Goal: Find specific page/section: Find specific page/section

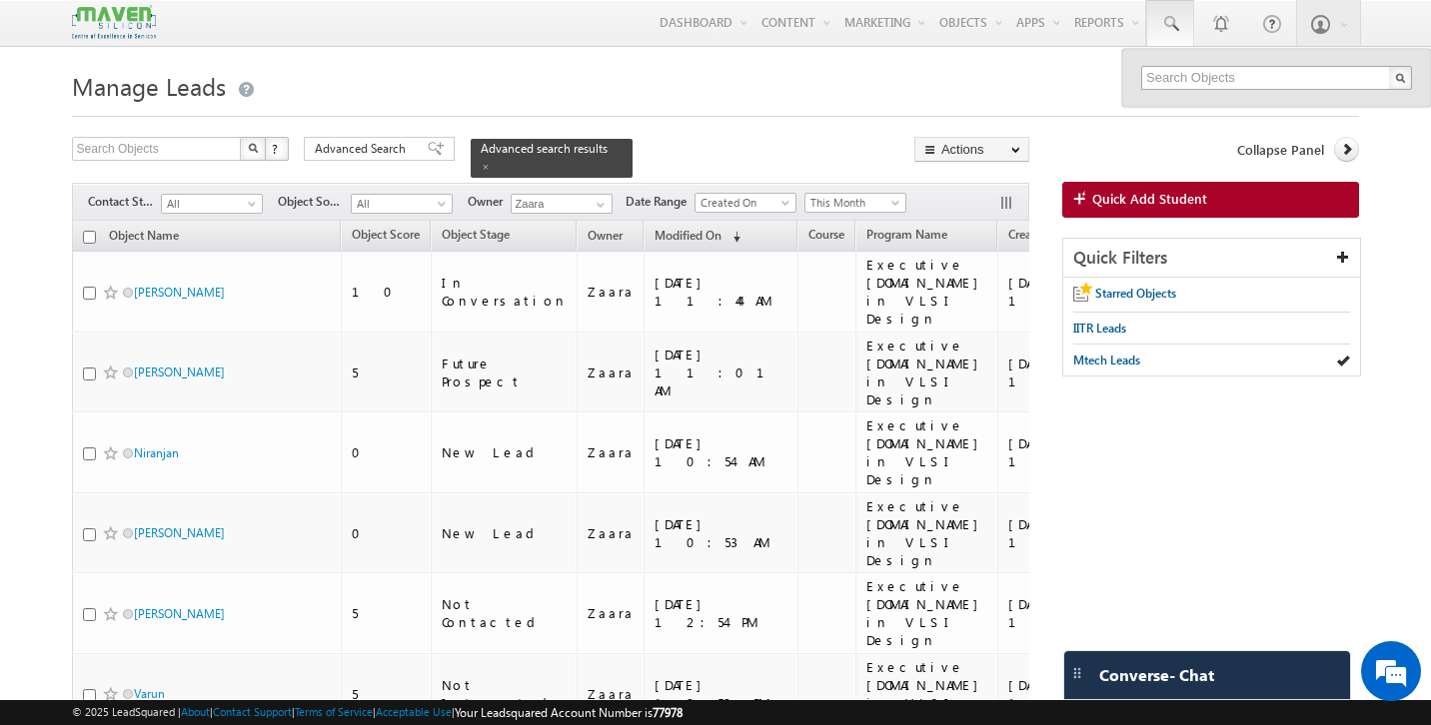
click at [1194, 80] on input "text" at bounding box center [1276, 78] width 271 height 24
click at [428, 149] on span at bounding box center [436, 149] width 16 height 14
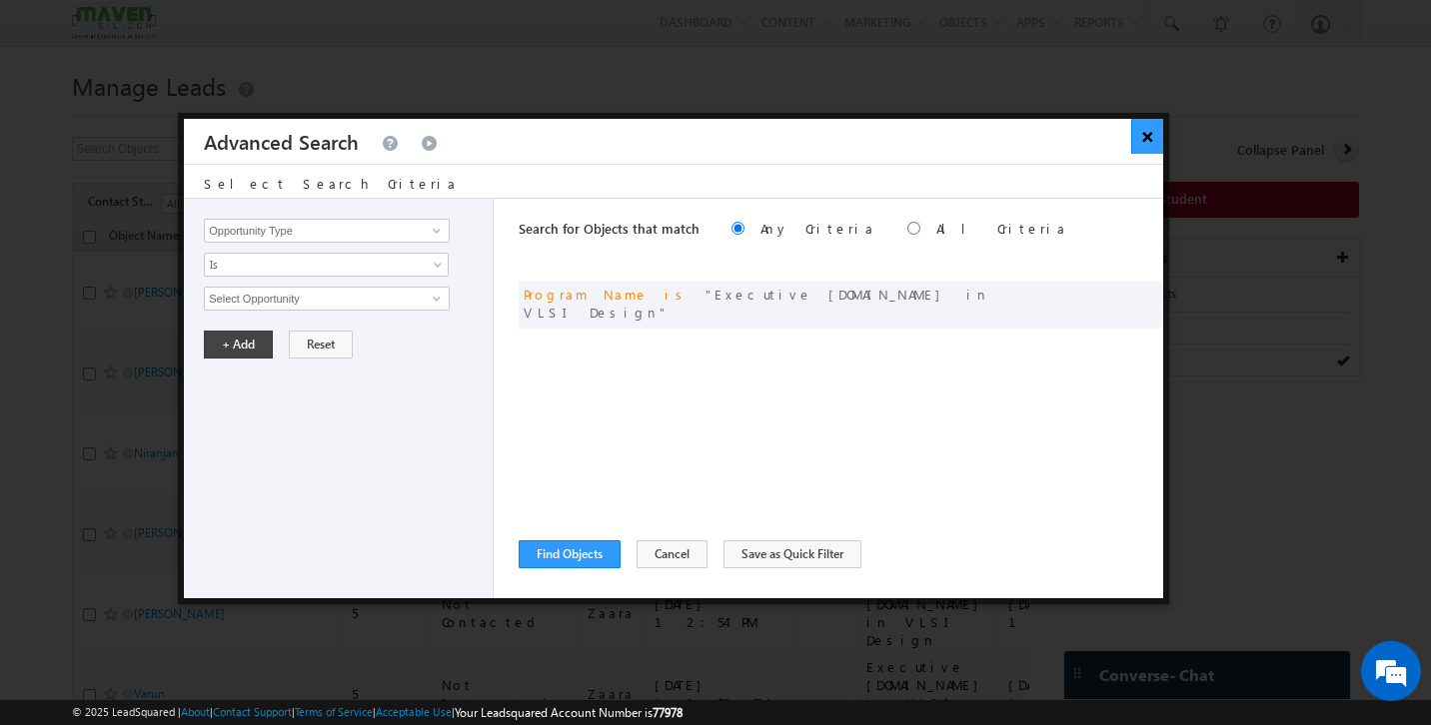
click at [1146, 137] on button "×" at bounding box center [1147, 136] width 33 height 35
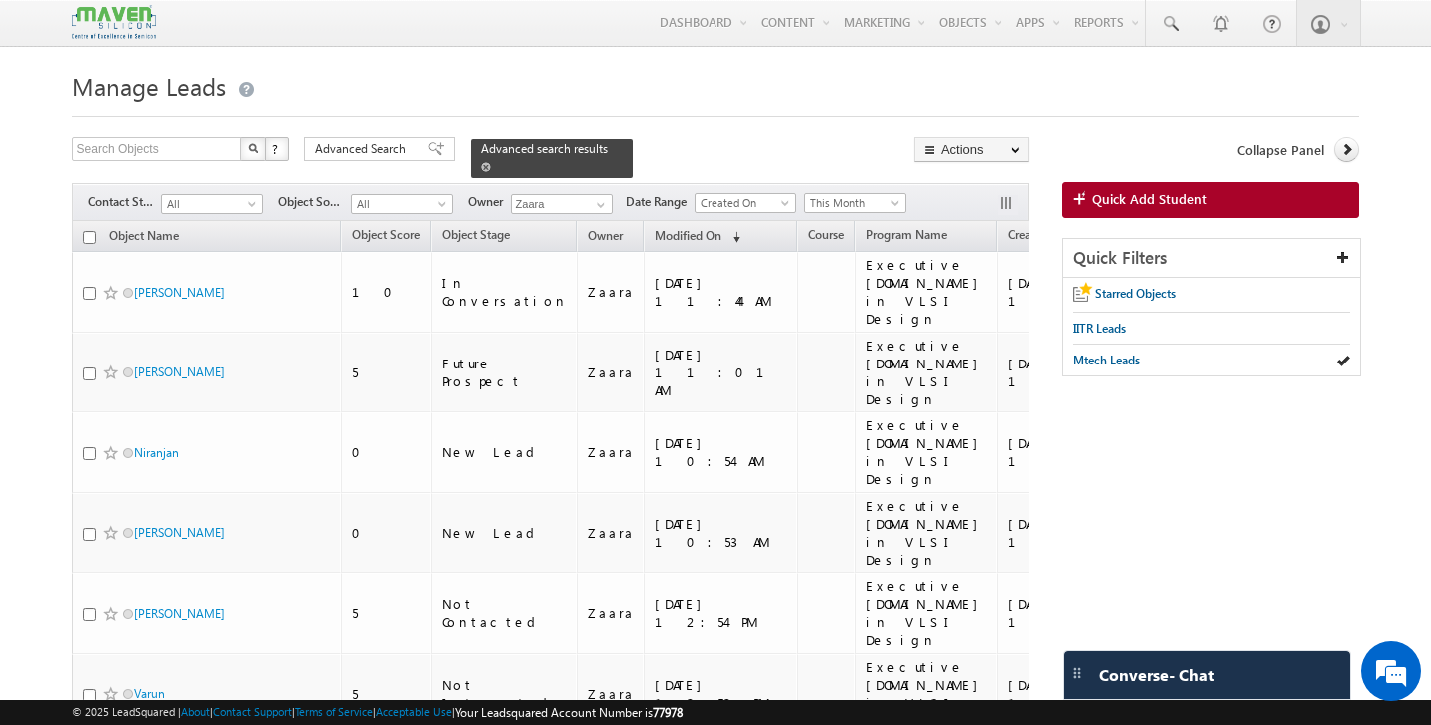
click at [491, 162] on span at bounding box center [486, 167] width 10 height 10
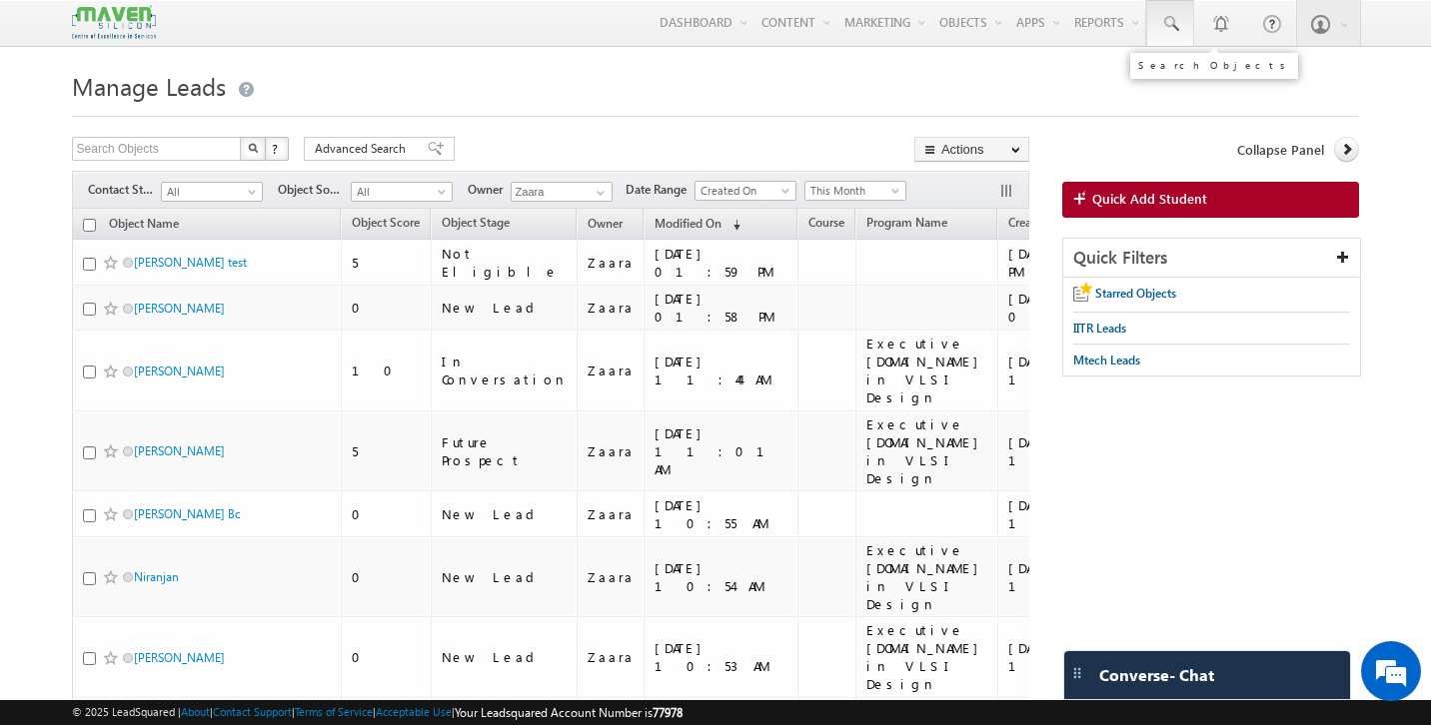
click at [1162, 23] on span at bounding box center [1170, 24] width 20 height 20
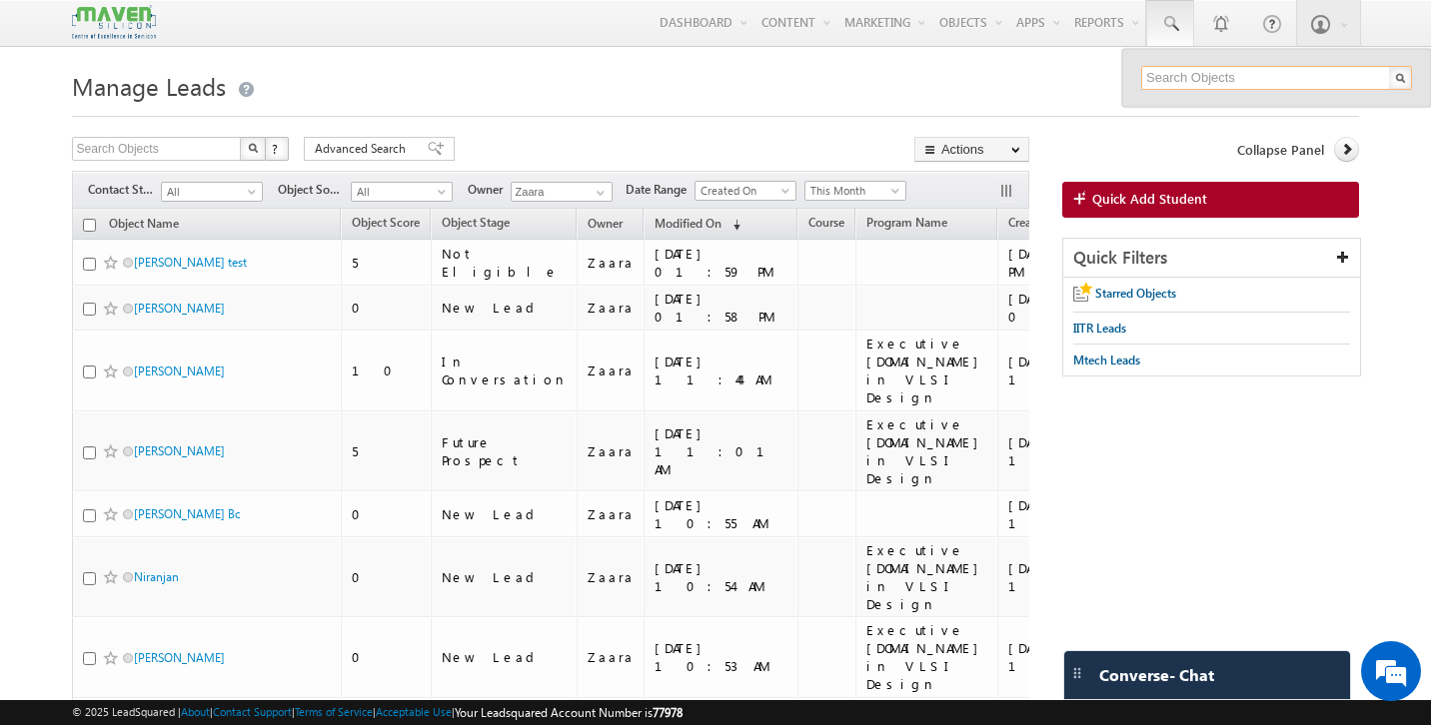
click at [1190, 79] on input "text" at bounding box center [1276, 78] width 271 height 24
paste input "9673567326"
click at [1191, 82] on input "9673567326" at bounding box center [1276, 78] width 271 height 24
type input "9673507326"
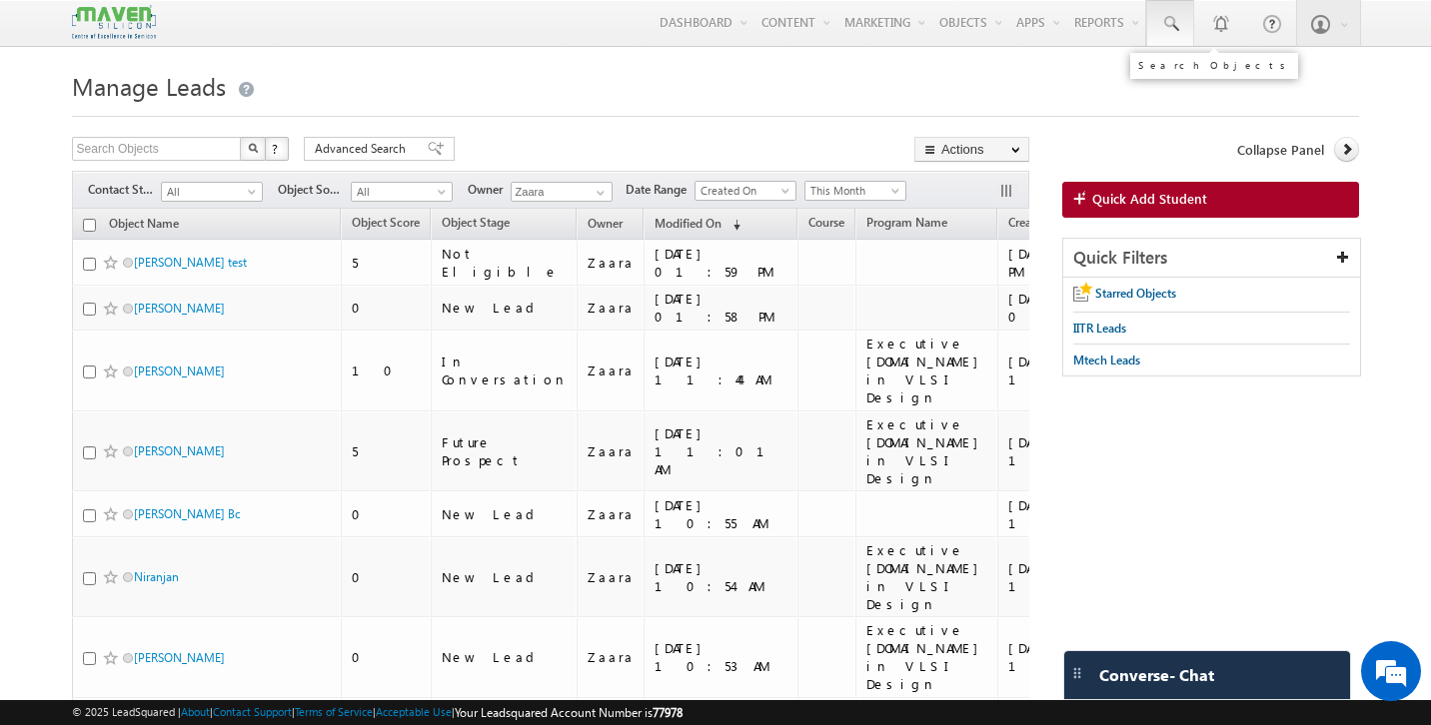
click at [1164, 22] on span at bounding box center [1170, 24] width 20 height 20
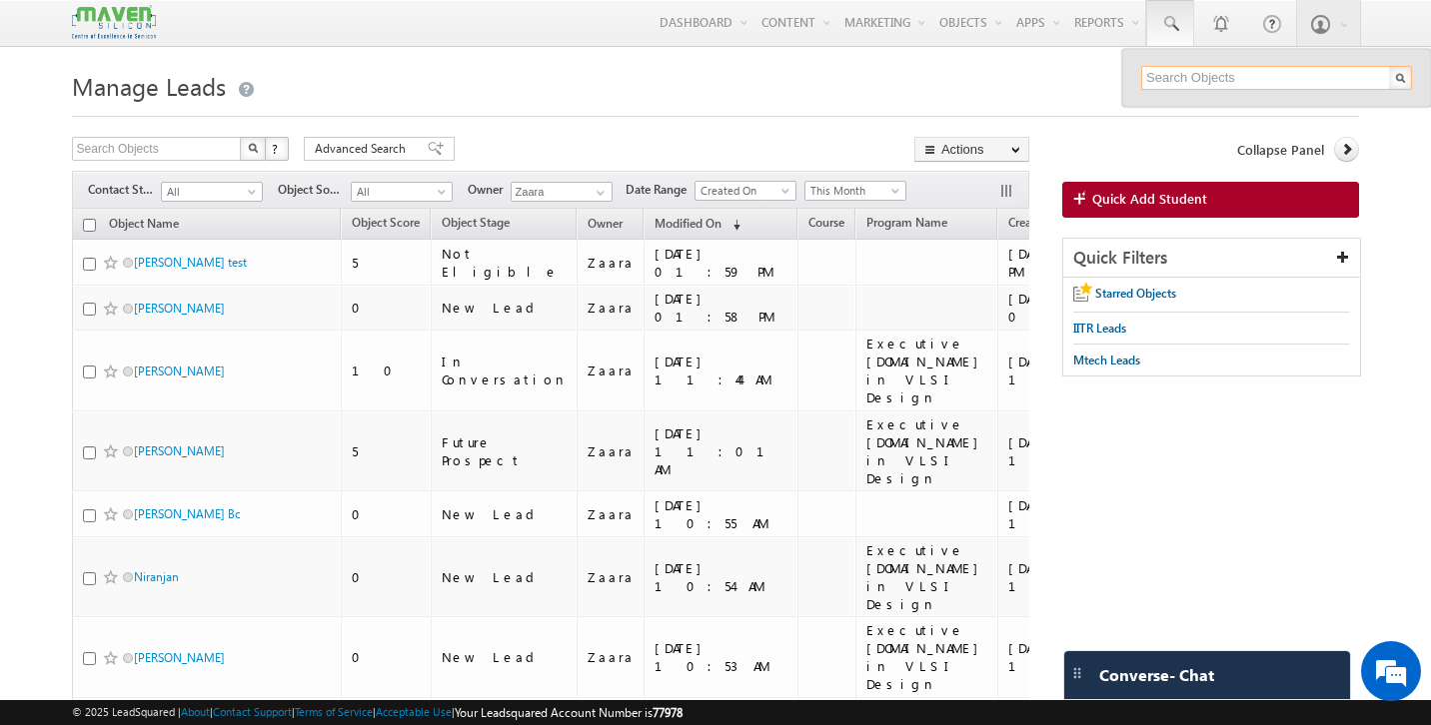
click at [1237, 77] on input "text" at bounding box center [1276, 78] width 271 height 24
paste input "[URL][DOMAIN_NAME]"
type input "[URL][DOMAIN_NAME]"
click at [1181, 81] on input "text" at bounding box center [1276, 78] width 271 height 24
paste input "9673567326"
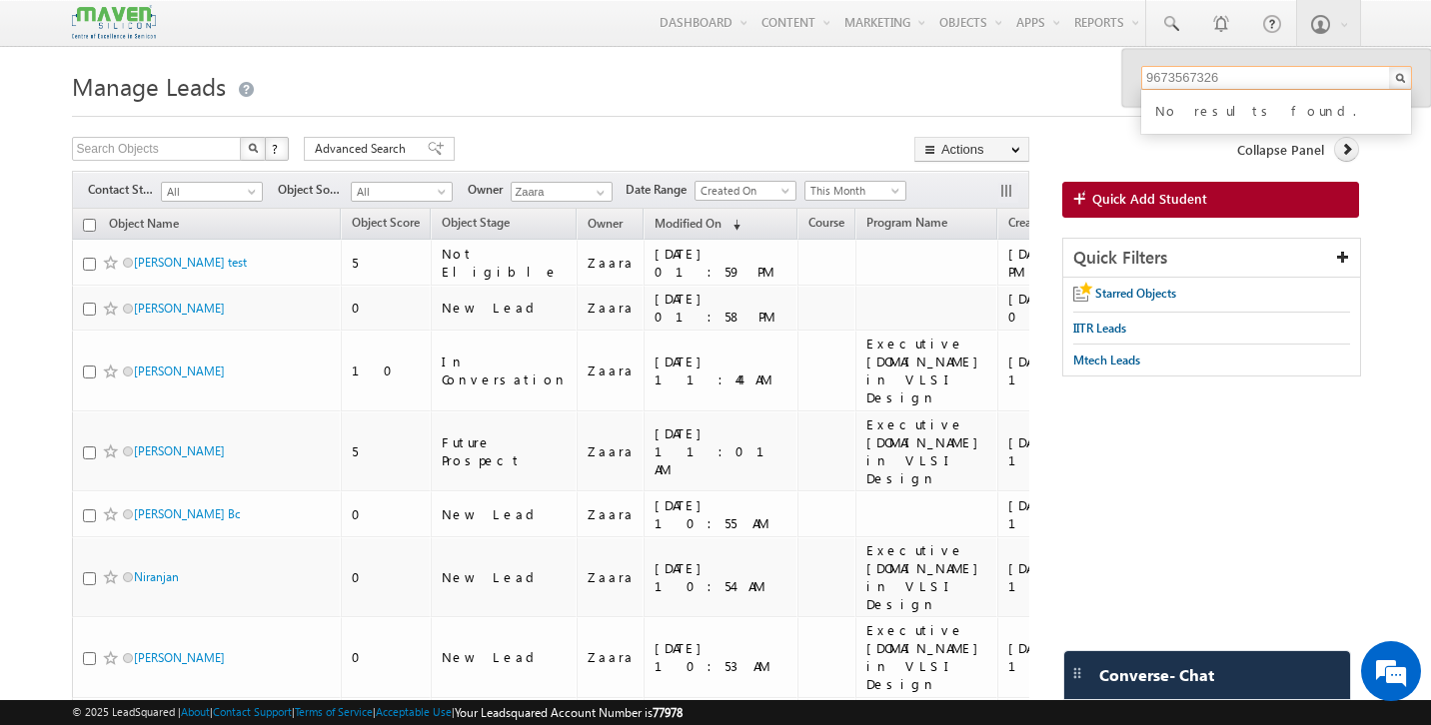
click at [1192, 83] on input "9673567326" at bounding box center [1276, 78] width 271 height 24
drag, startPoint x: 1226, startPoint y: 80, endPoint x: 1098, endPoint y: 80, distance: 127.9
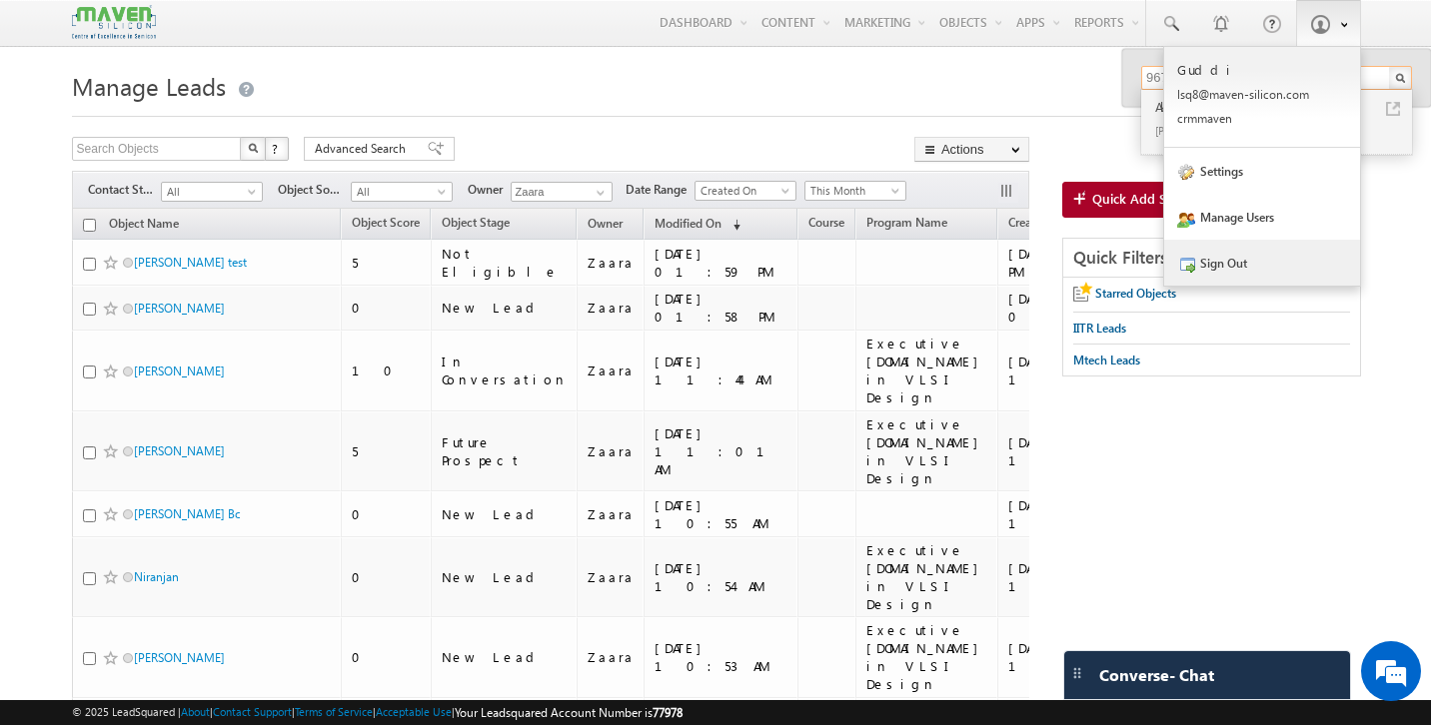
type input "9673507326"
click at [1237, 267] on link "Sign Out" at bounding box center [1262, 263] width 196 height 46
